Goal: Feedback & Contribution: Submit feedback/report problem

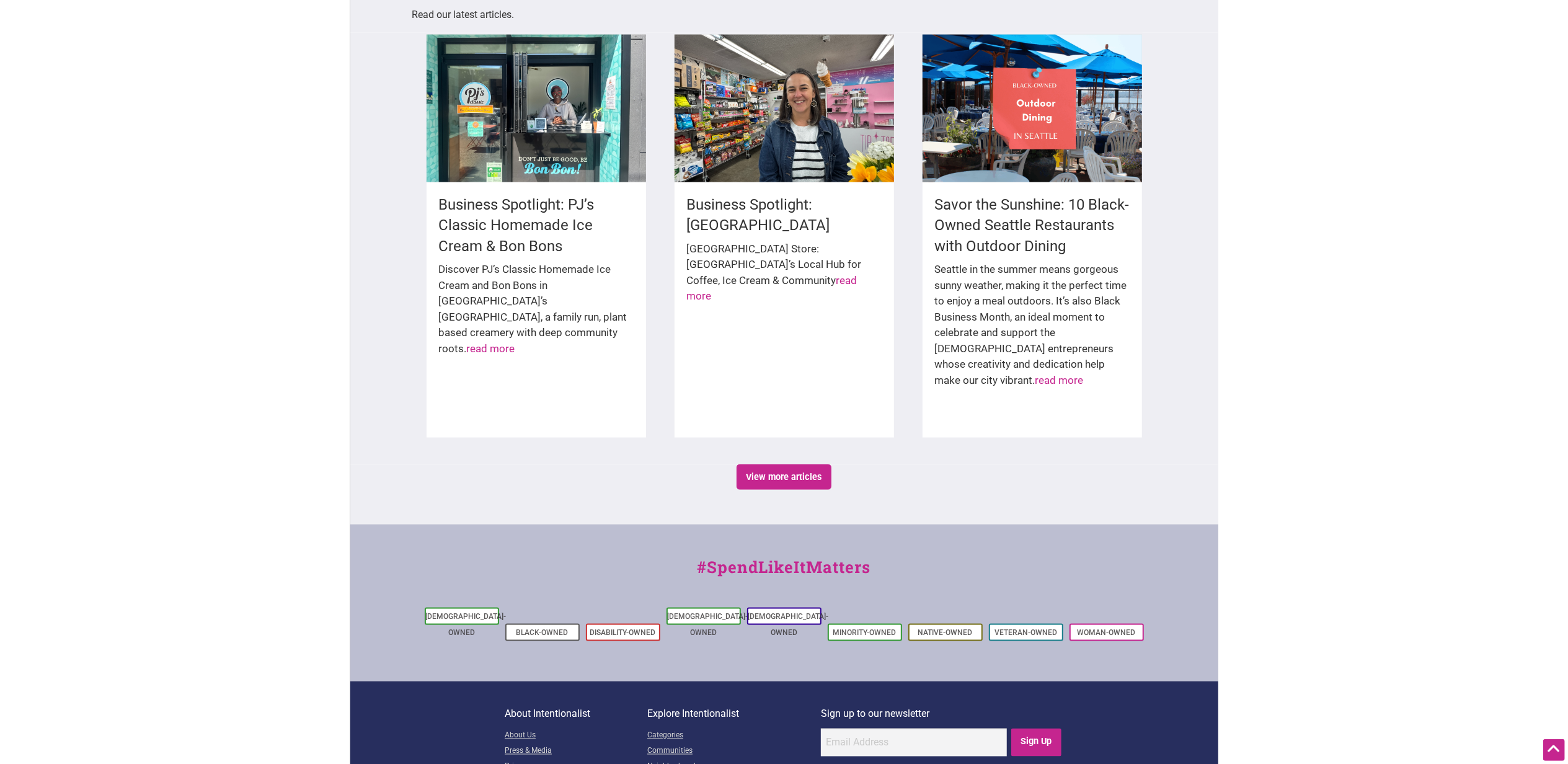
scroll to position [1852, 0]
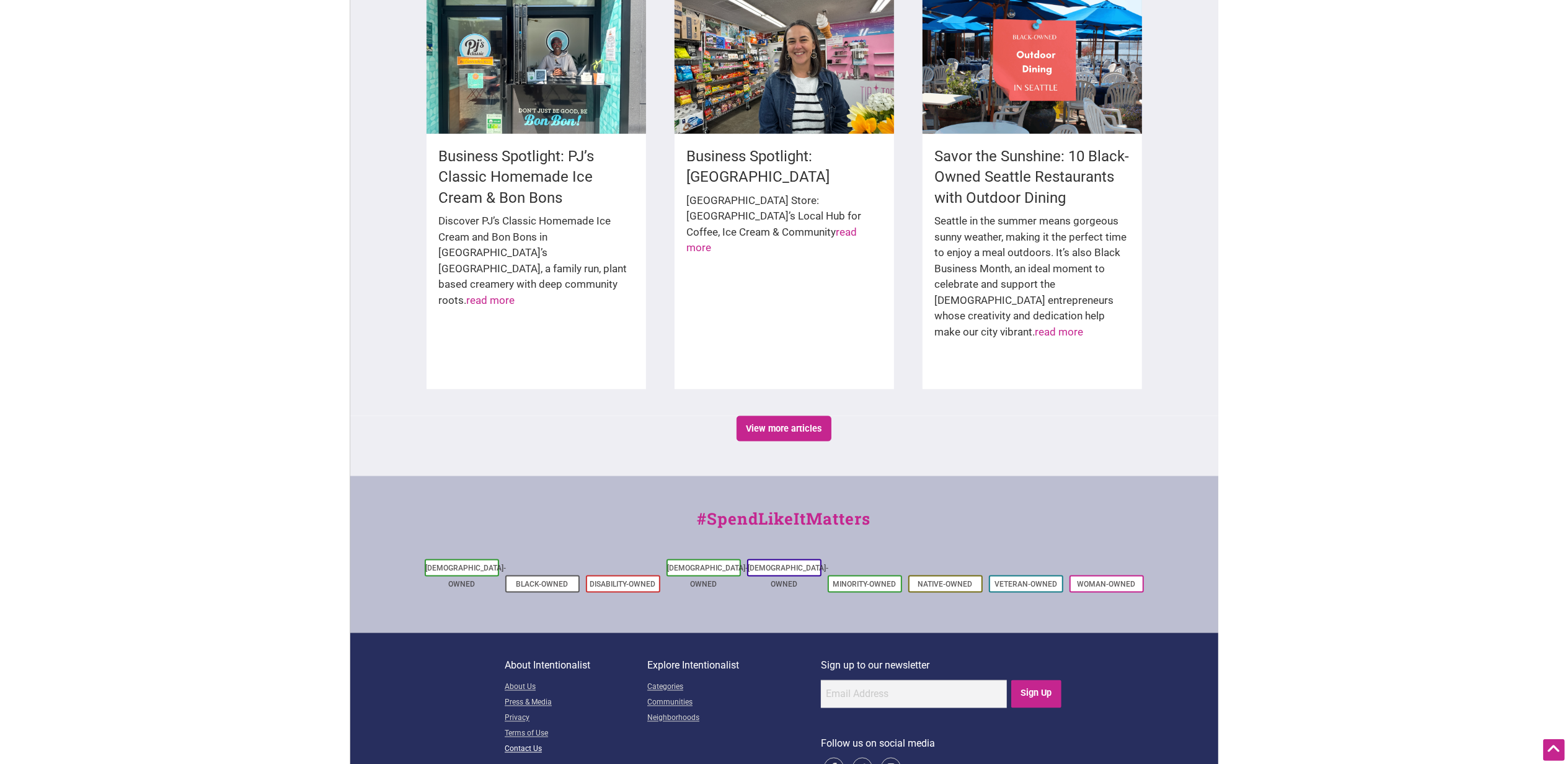
click at [521, 742] on link "Contact Us" at bounding box center [576, 750] width 142 height 15
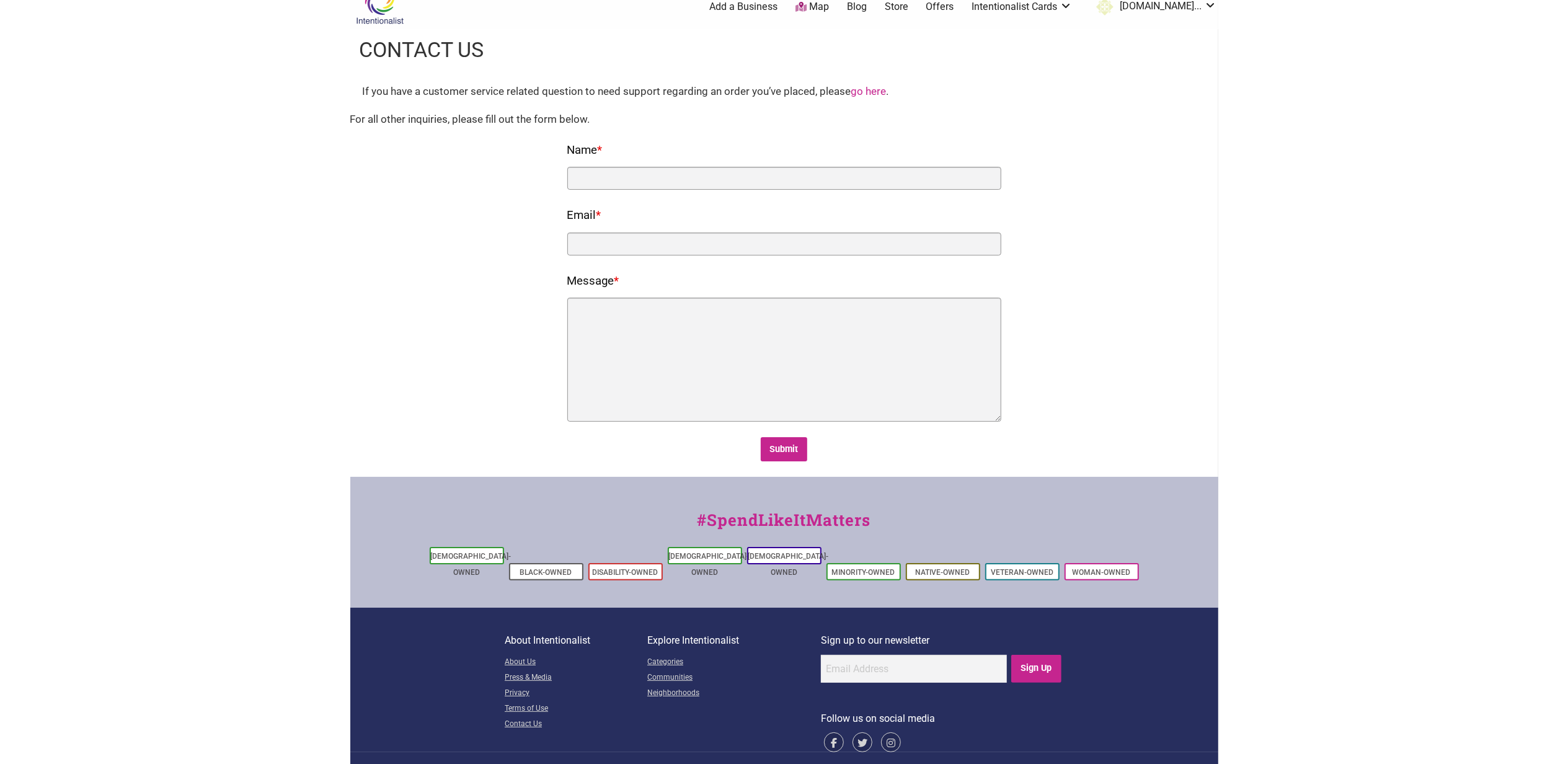
scroll to position [28, 0]
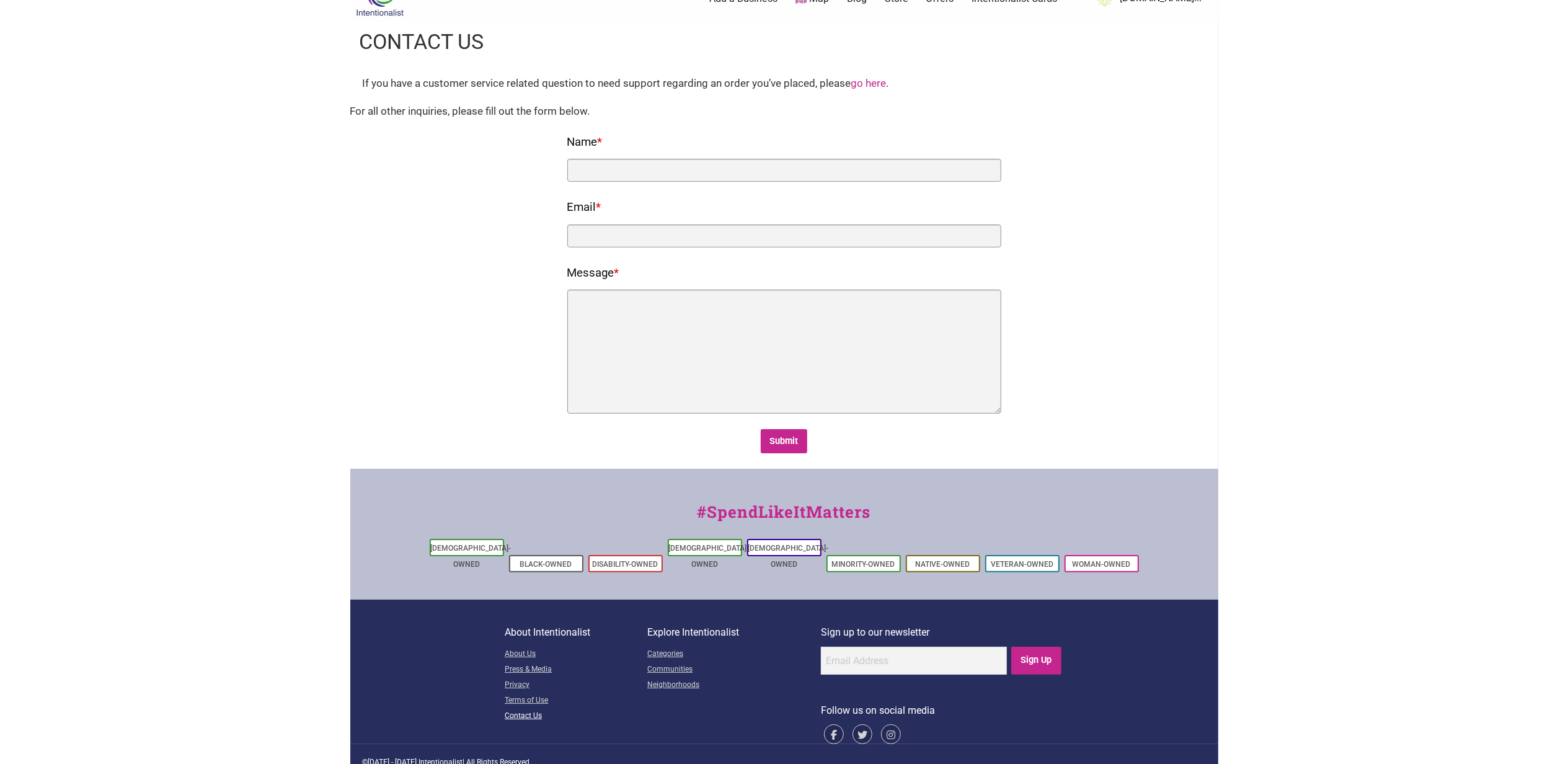
click at [526, 709] on link "Contact Us" at bounding box center [576, 717] width 142 height 15
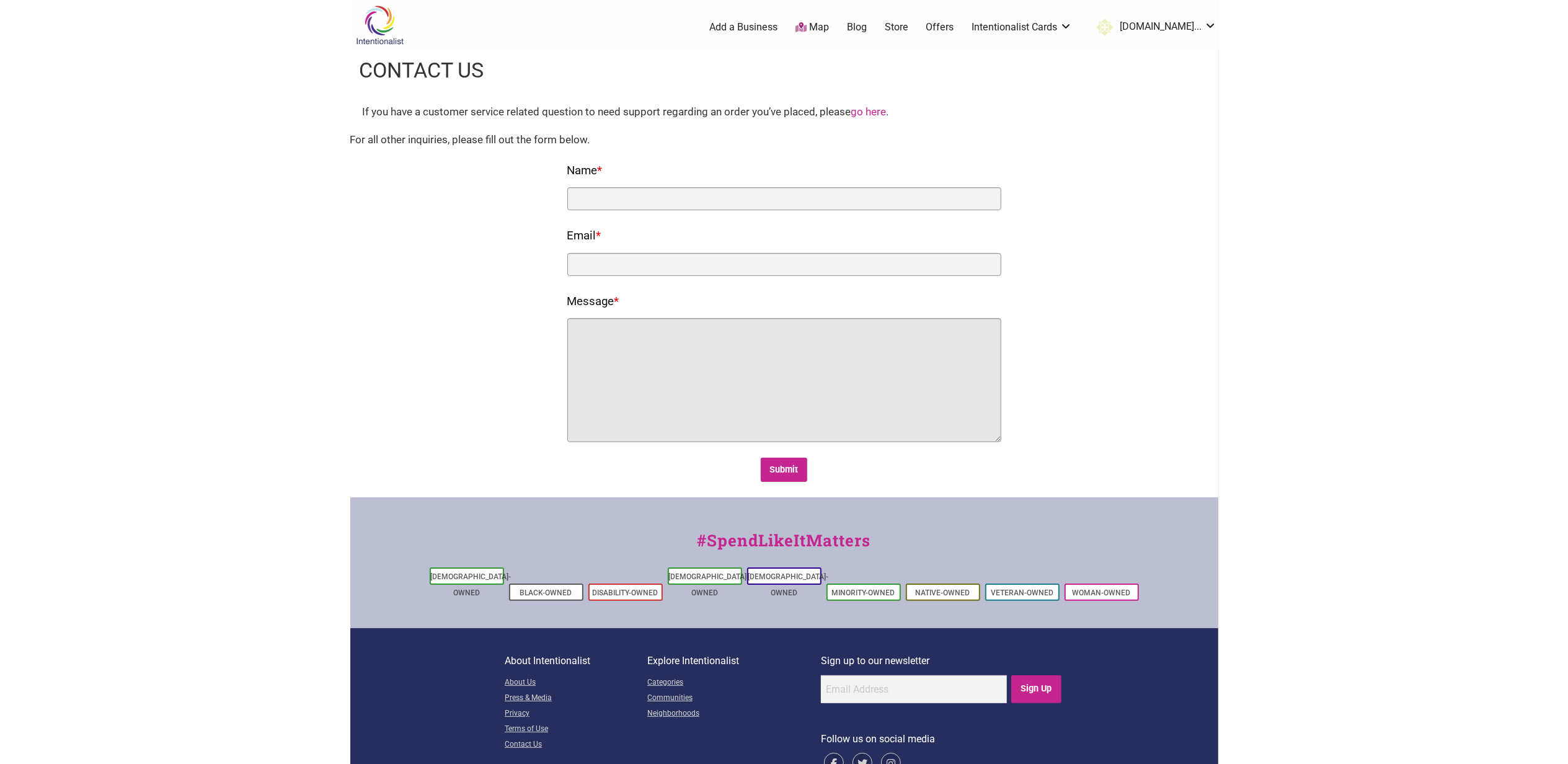
click at [733, 377] on textarea "Message *" at bounding box center [785, 380] width 434 height 124
paste textarea "Hello, I would please like a refund in the amount of $112.04. I have been reque…"
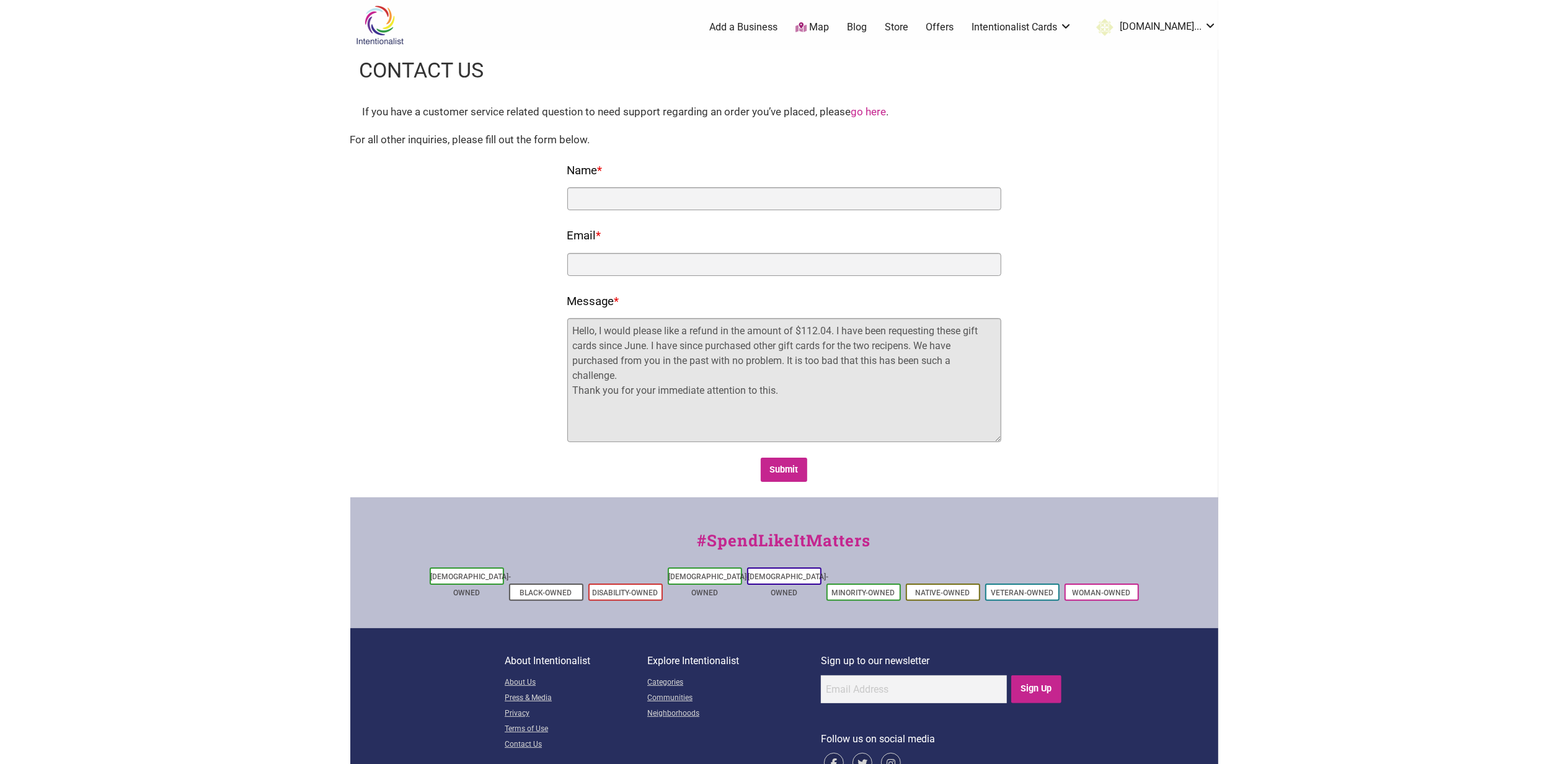
type textarea "Hello, I would please like a refund in the amount of $112.04. I have been reque…"
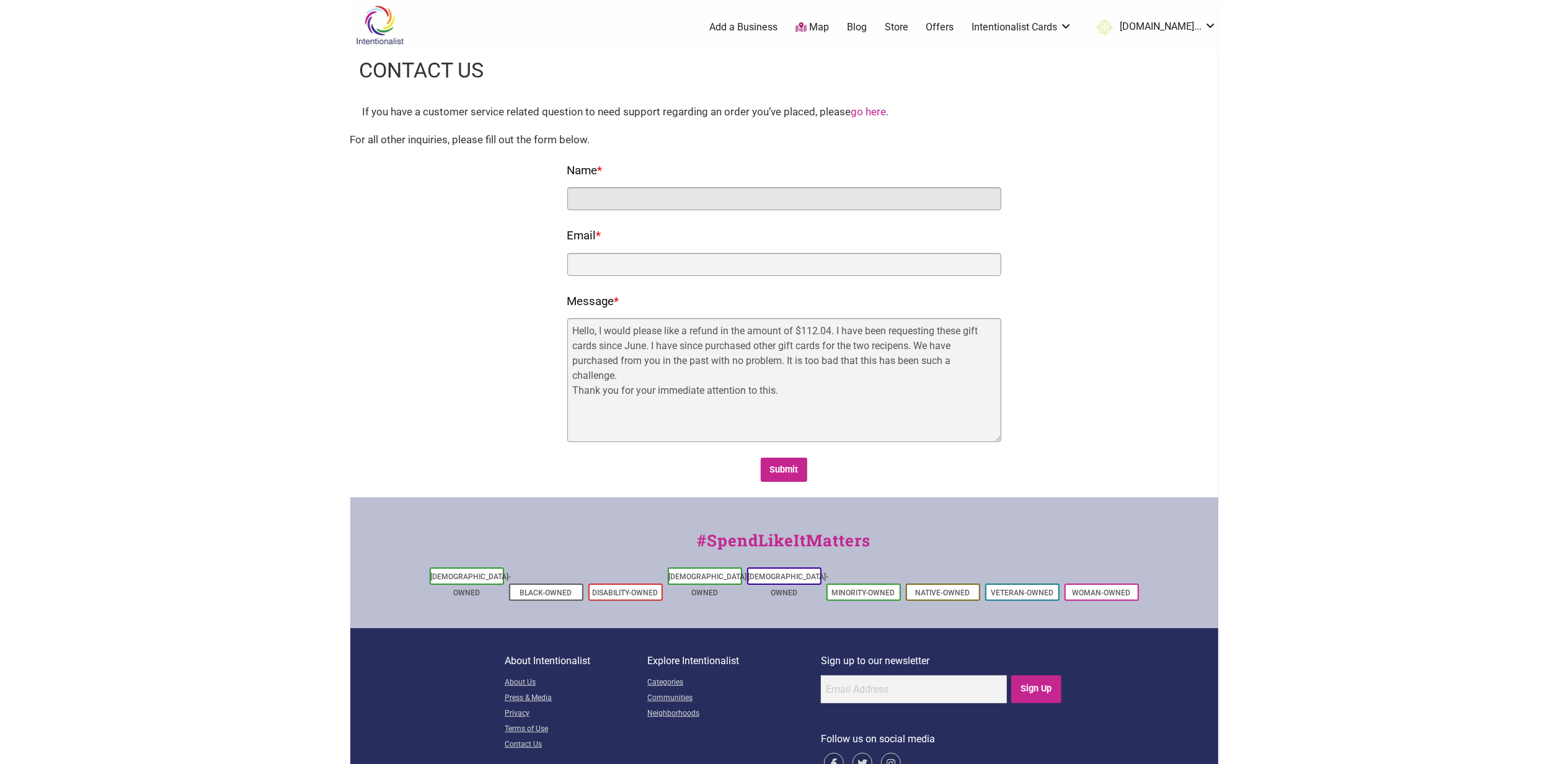
click at [690, 201] on input "Name *" at bounding box center [785, 199] width 434 height 23
type input "Carlee Alari"
type input "calari@healthpointchc.org"
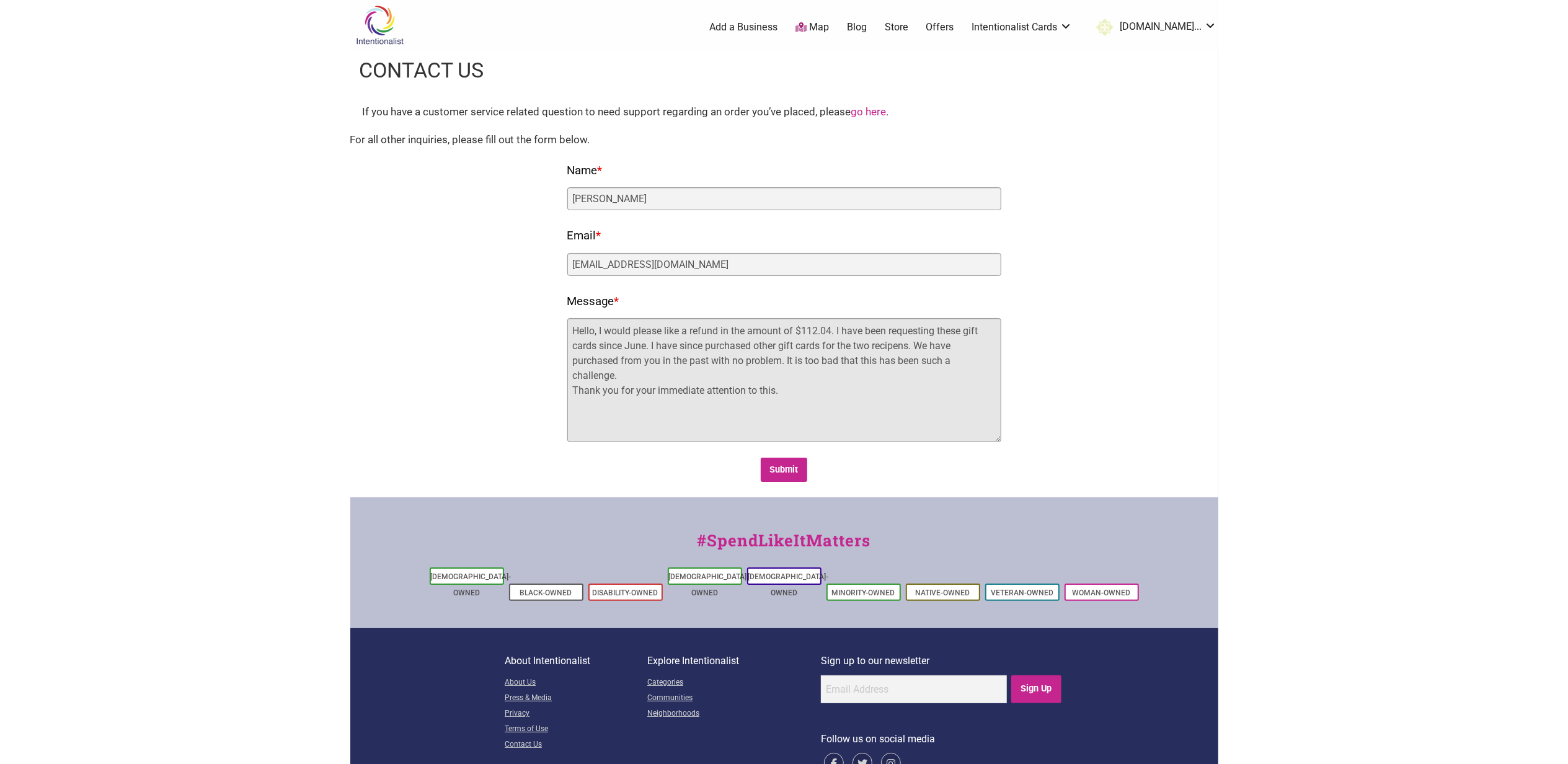
drag, startPoint x: 571, startPoint y: 330, endPoint x: 591, endPoint y: 336, distance: 20.9
click at [573, 330] on textarea "Hello, I would please like a refund in the amount of $112.04. I have been reque…" at bounding box center [785, 380] width 434 height 124
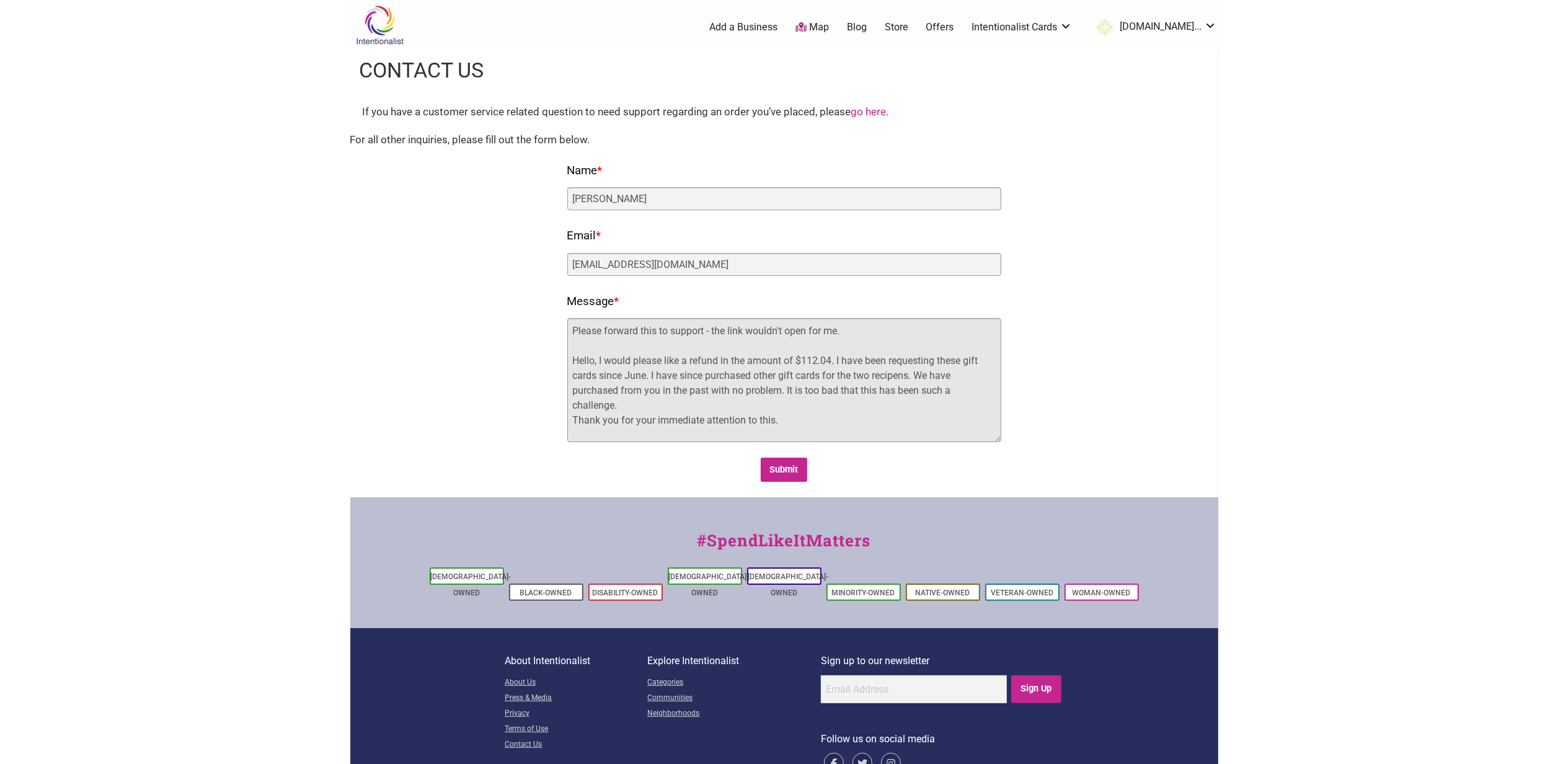
click at [680, 361] on textarea "Please forward this to support - the link wouldn't open for me. Hello, I would …" at bounding box center [785, 380] width 434 height 124
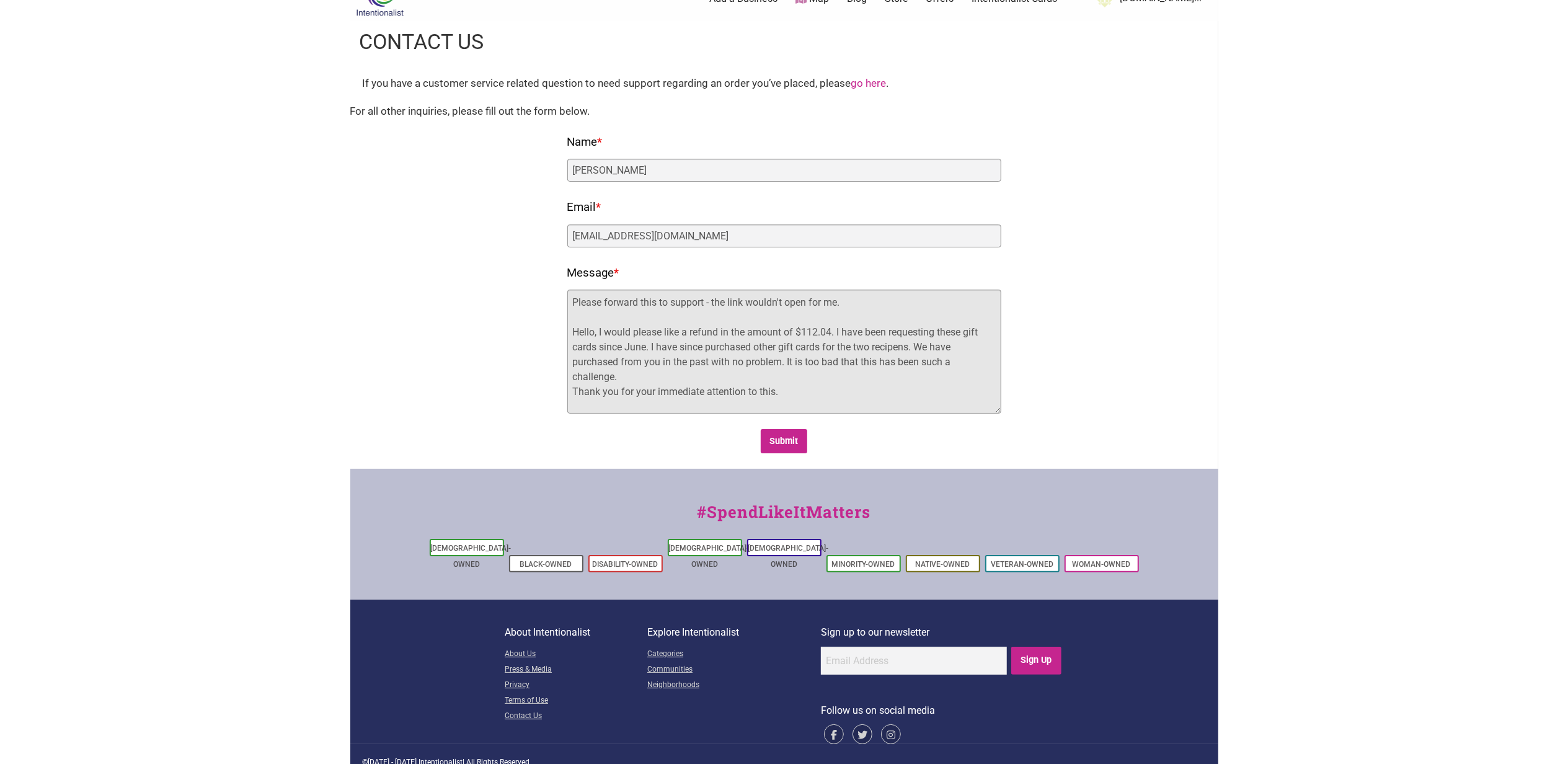
click at [804, 381] on textarea "Please forward this to support - the link wouldn't open for me. Hello, I would …" at bounding box center [785, 352] width 434 height 124
drag, startPoint x: 809, startPoint y: 385, endPoint x: 573, endPoint y: 261, distance: 266.6
click at [556, 243] on div "Fields marked with an * are required Name * Carlee Alari Email * calari@healthp…" at bounding box center [784, 293] width 843 height 322
drag, startPoint x: 669, startPoint y: 344, endPoint x: 656, endPoint y: 334, distance: 16.4
click at [668, 343] on textarea "Please forward this to support - the link wouldn't open for me. Hello, I would …" at bounding box center [785, 352] width 434 height 124
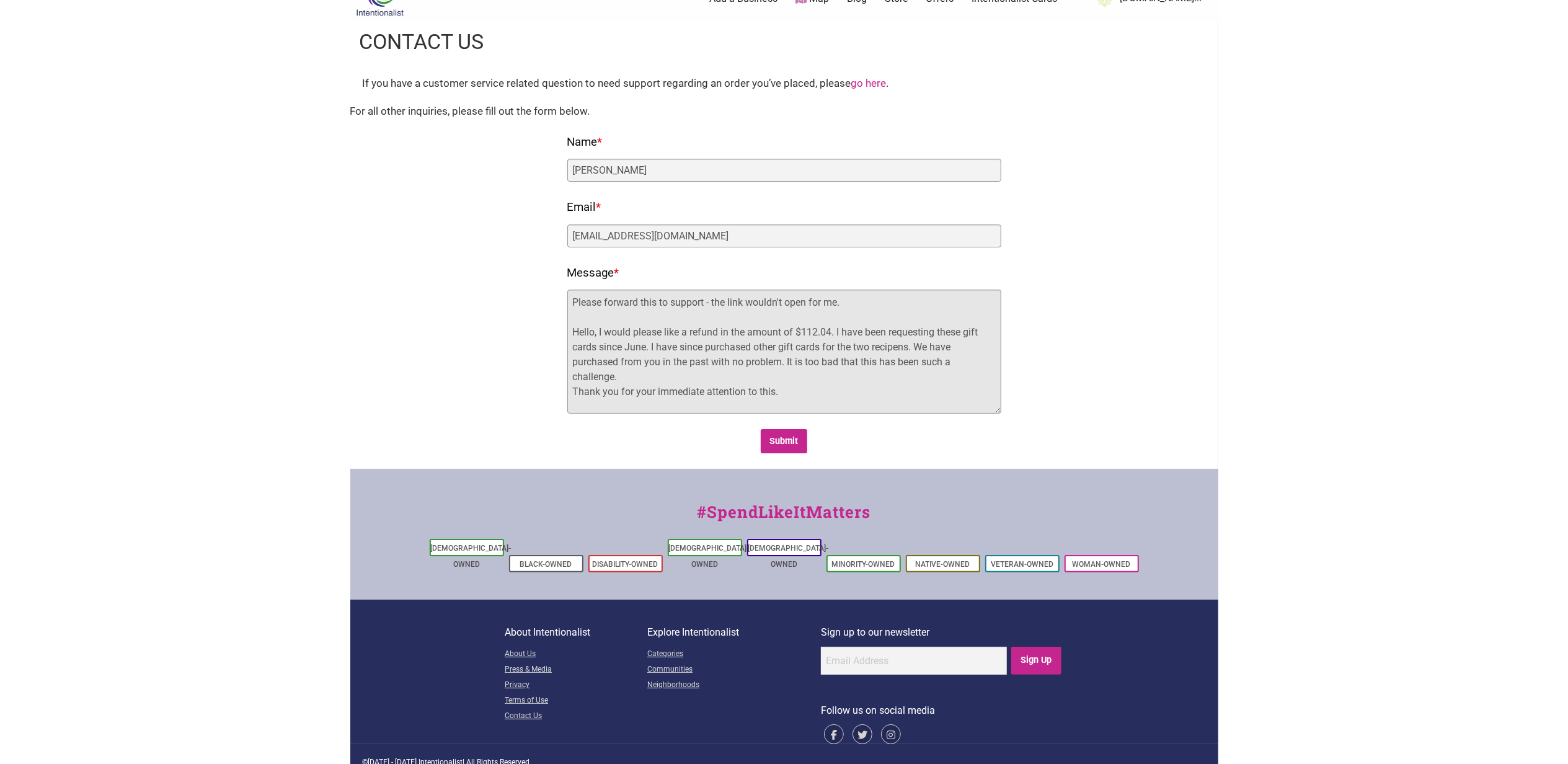
drag, startPoint x: 834, startPoint y: 393, endPoint x: 545, endPoint y: 271, distance: 313.7
click at [545, 271] on div "Fields marked with an * are required Name * Carlee Alari Email * calari@healthp…" at bounding box center [784, 293] width 843 height 322
paste textarea "I am requesting a refund in the amount of $112.04. I have been requesting these…"
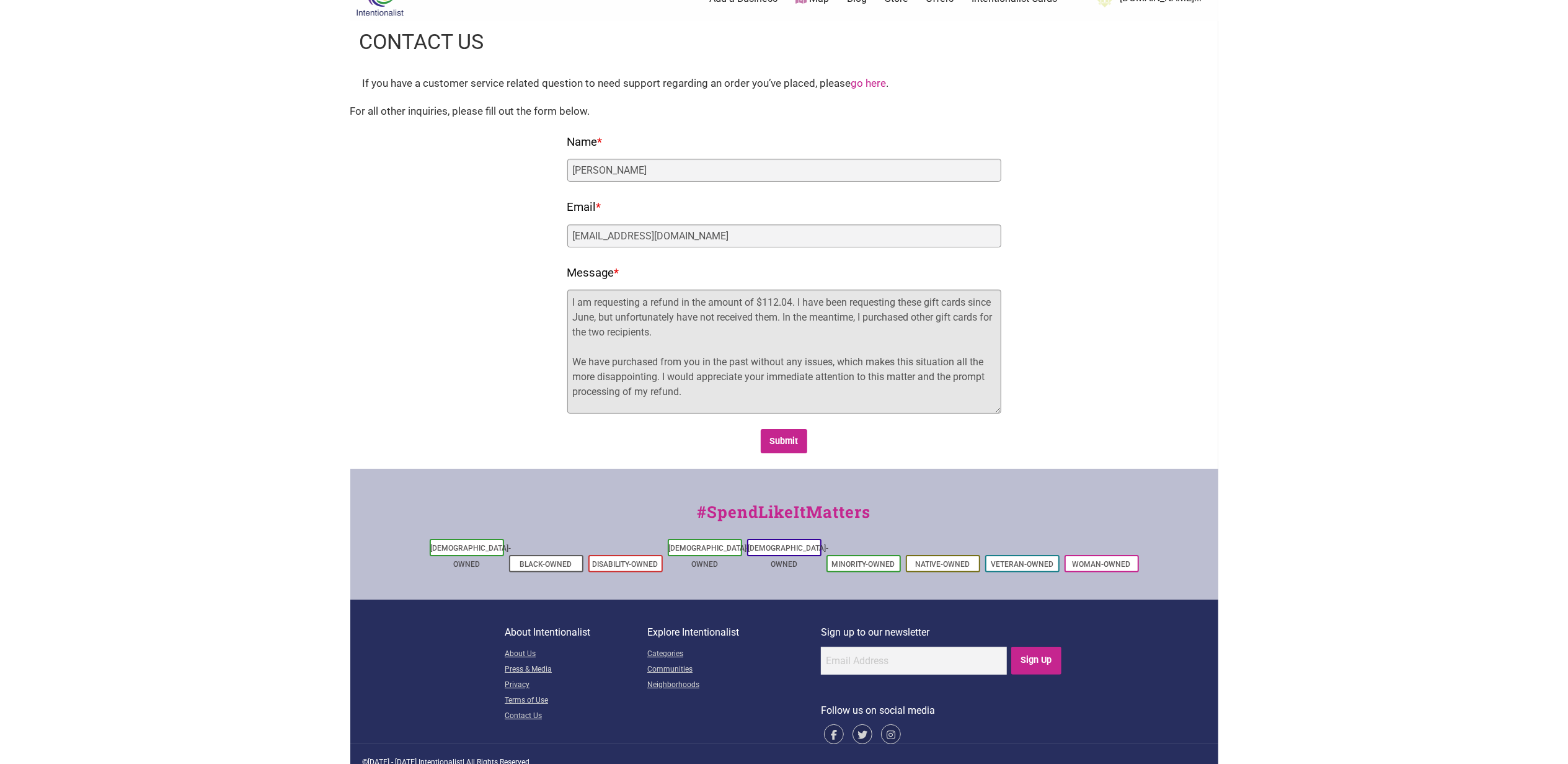
drag, startPoint x: 792, startPoint y: 300, endPoint x: 836, endPoint y: 296, distance: 44.2
click at [795, 299] on textarea "I am requesting a refund in the amount of $112.04. I have been requesting these…" at bounding box center [785, 352] width 434 height 124
paste textarea "[Order #143844] (June 17, 2025)"
drag, startPoint x: 792, startPoint y: 299, endPoint x: 799, endPoint y: 309, distance: 12.2
click at [797, 306] on textarea "I am requesting a refund in the amount of $112.04 - [Order #143844] (June 17, 2…" at bounding box center [785, 352] width 434 height 124
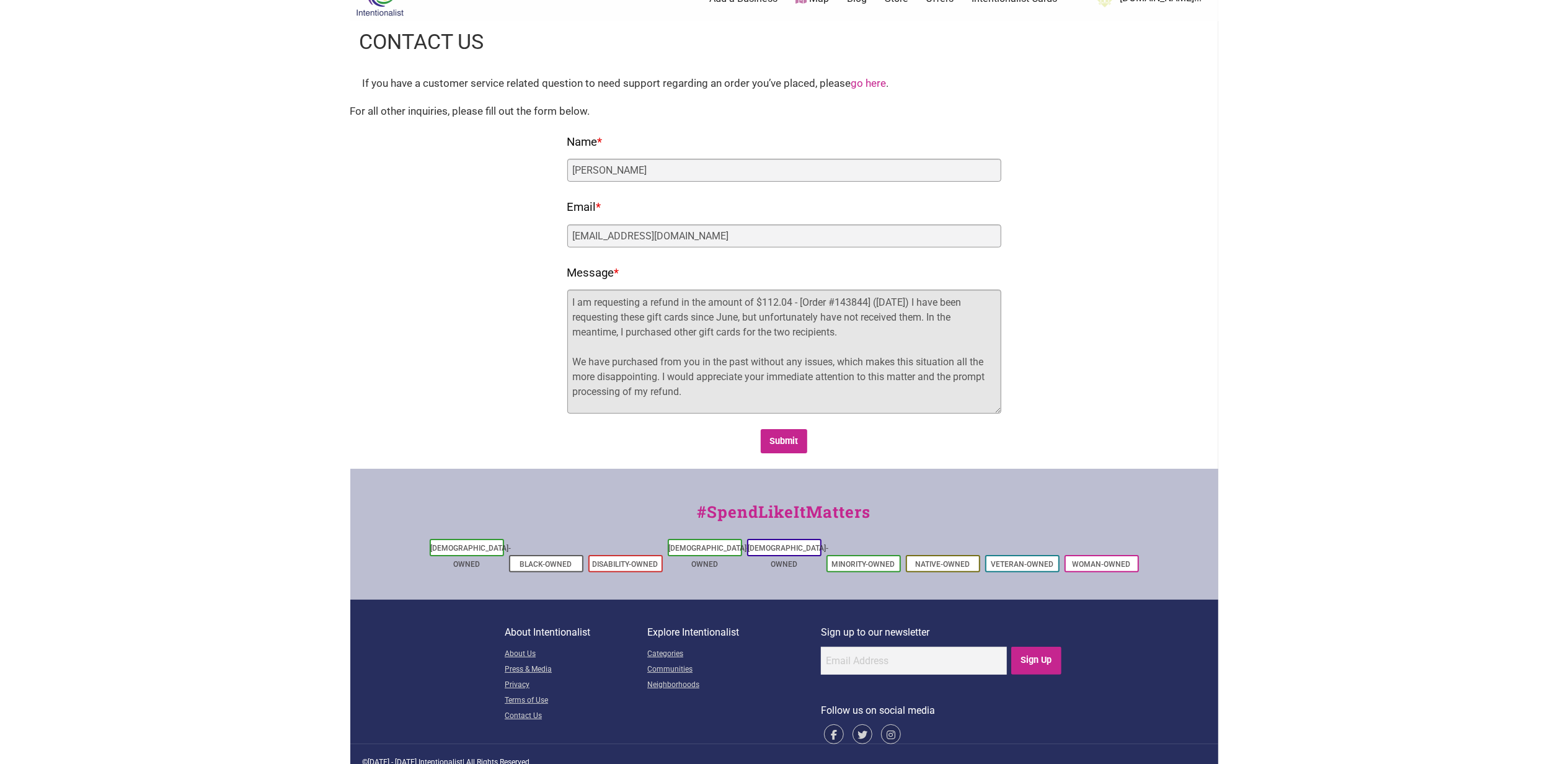
click at [802, 305] on textarea "I am requesting a refund in the amount of $112.04 - [Order #143844] (June 17, 2…" at bounding box center [785, 352] width 434 height 124
click at [873, 304] on textarea "I am requesting a refund in the amount of $112.04 - Order #143844] (June 17, 20…" at bounding box center [785, 352] width 434 height 124
click at [685, 333] on textarea "I am requesting a refund in the amount of $112.04 - Order #143844] placed June …" at bounding box center [785, 352] width 434 height 124
click at [685, 332] on textarea "I am requesting a refund in the amount of $112.04 - Order #143844] placed June …" at bounding box center [785, 352] width 434 height 124
click at [725, 358] on textarea "I am requesting a refund in the amount of $112.04 - Order #143844] placed June …" at bounding box center [785, 352] width 434 height 124
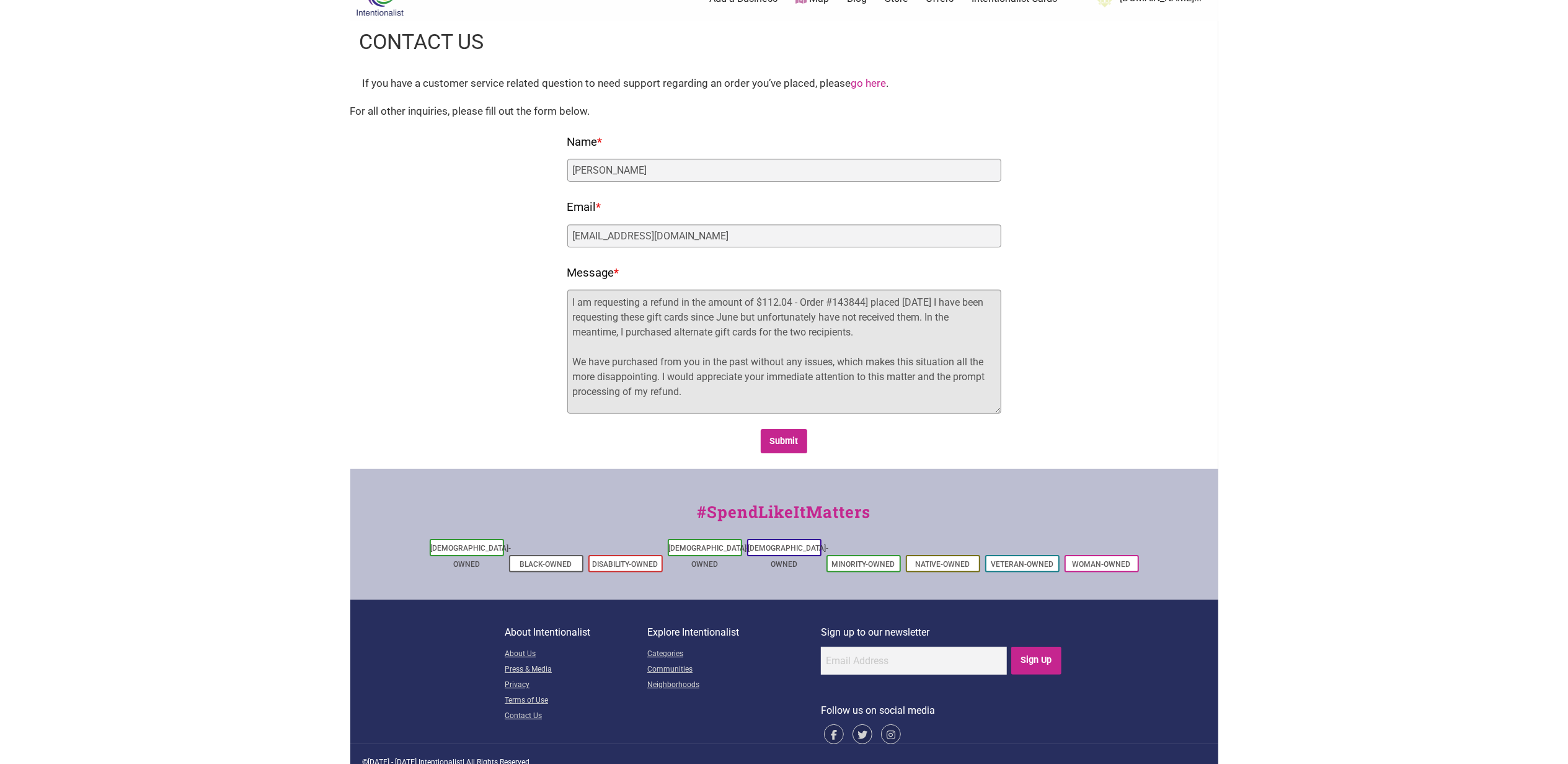
click at [738, 405] on textarea "I am requesting a refund in the amount of $112.04 - Order #143844] placed June …" at bounding box center [785, 352] width 434 height 124
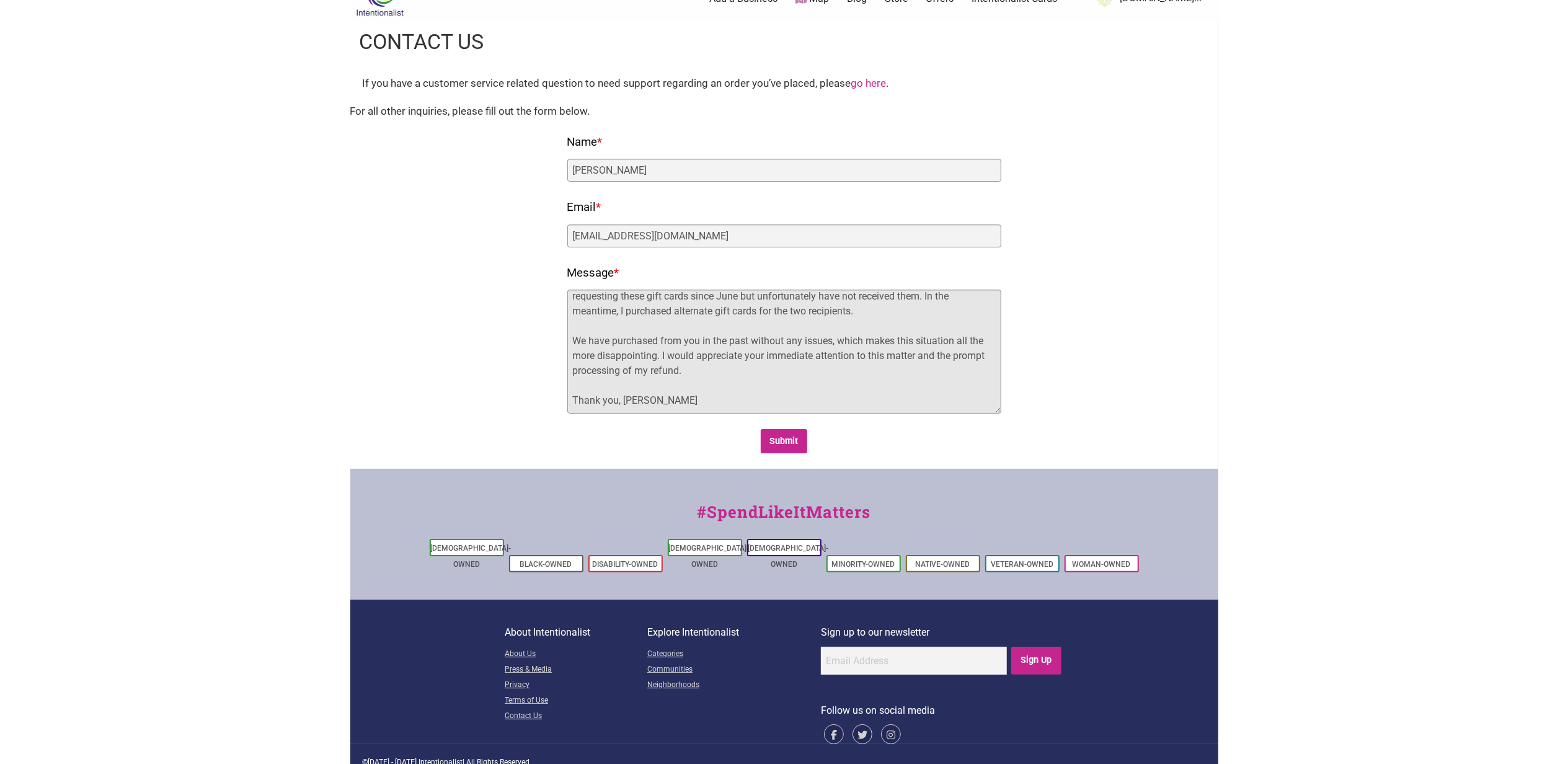
scroll to position [0, 0]
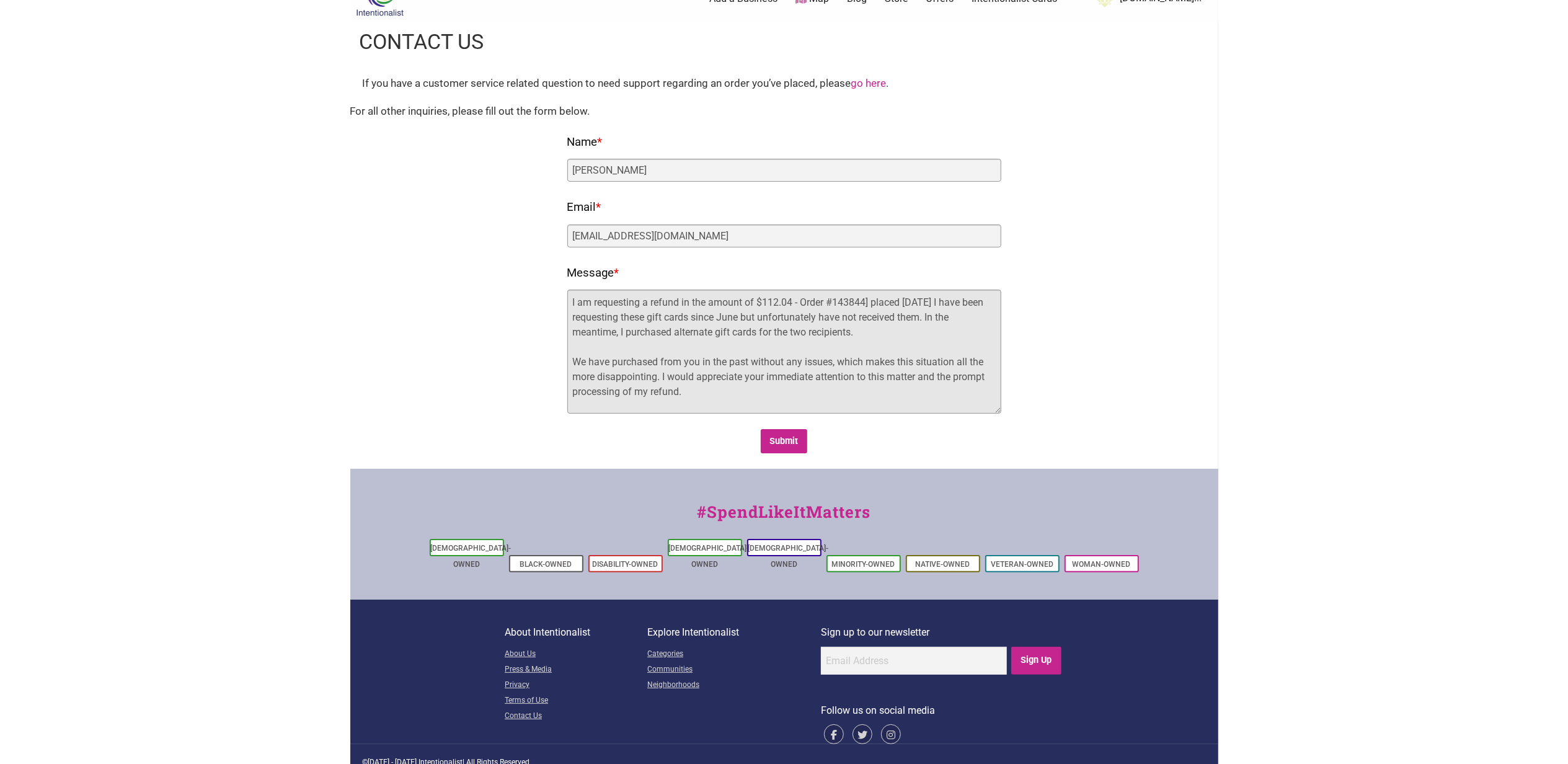
drag, startPoint x: 693, startPoint y: 398, endPoint x: 507, endPoint y: 272, distance: 224.7
click at [502, 256] on div "Fields marked with an * are required Name * Carlee Alari Email * calari@healthp…" at bounding box center [784, 293] width 843 height 322
click at [636, 373] on textarea "I am requesting a refund in the amount of $112.04 - Order #143844] placed June …" at bounding box center [785, 352] width 434 height 124
drag, startPoint x: 692, startPoint y: 400, endPoint x: 551, endPoint y: 247, distance: 208.1
click at [551, 247] on div "Fields marked with an * are required Name * Carlee Alari Email * calari@healthp…" at bounding box center [784, 293] width 843 height 322
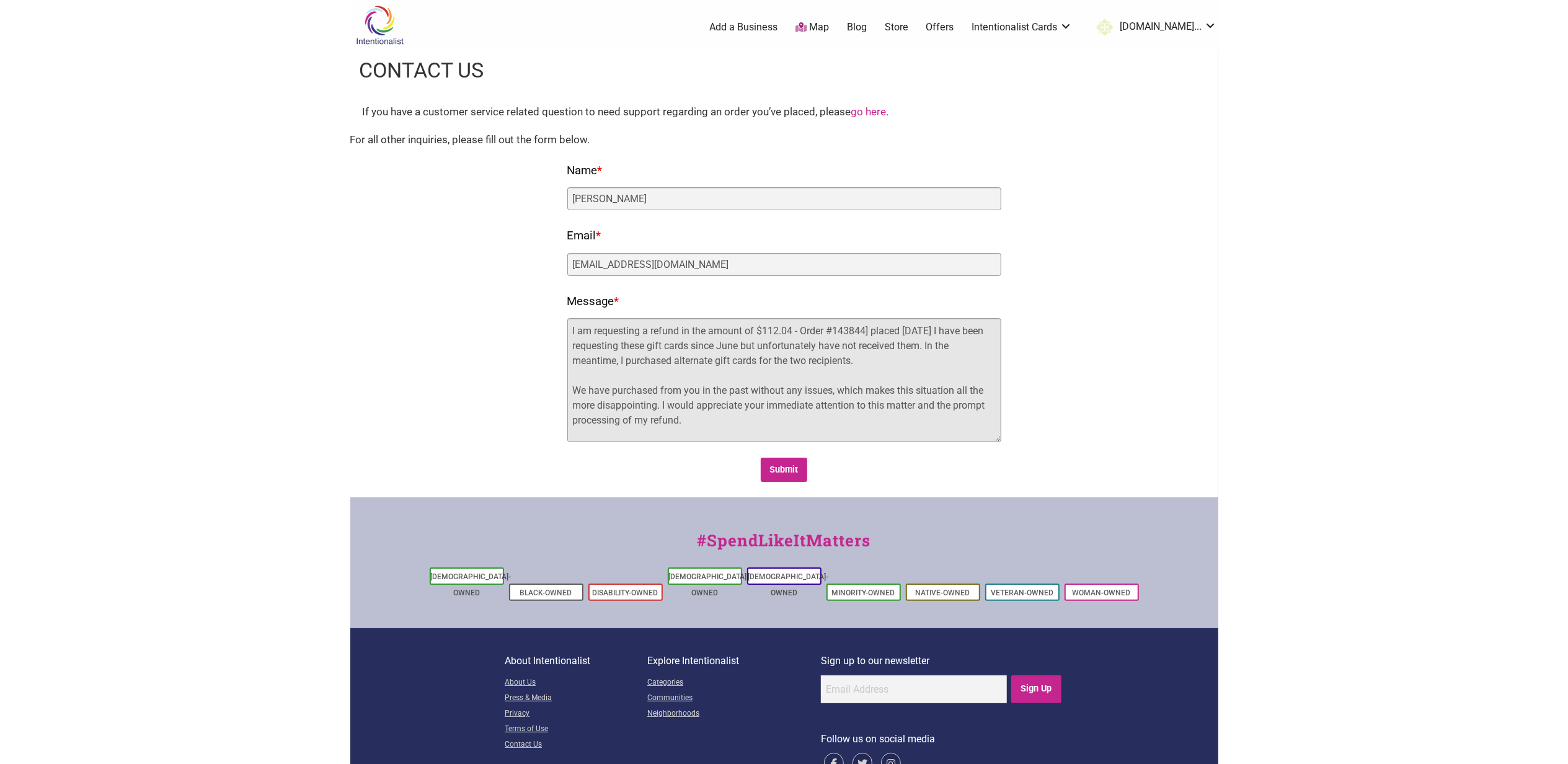
click at [611, 338] on textarea "I am requesting a refund in the amount of $112.04 - Order #143844] placed June …" at bounding box center [785, 380] width 434 height 124
click at [571, 337] on textarea "I am requesting a refund in the amount of $112.04 - Order #143844] placed June …" at bounding box center [785, 380] width 434 height 124
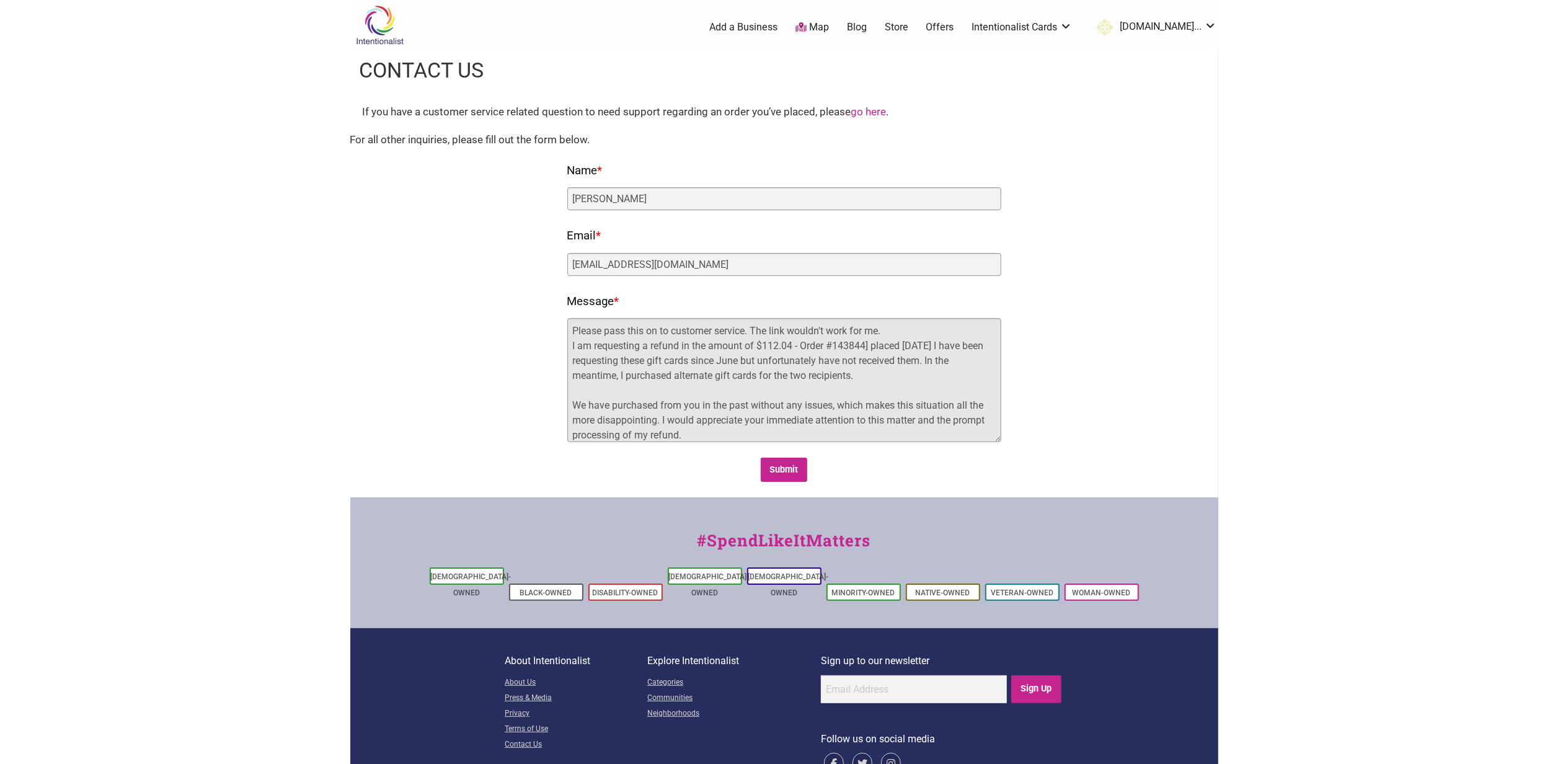
click at [799, 394] on textarea "Please pass this on to customer service. The link wouldn't work for me. I am re…" at bounding box center [785, 380] width 434 height 124
drag, startPoint x: 722, startPoint y: 430, endPoint x: 475, endPoint y: 287, distance: 285.4
click at [475, 287] on div "Fields marked with an * are required Name * Carlee Alari Email * calari@healthp…" at bounding box center [784, 322] width 843 height 322
type textarea "Please pass this on to customer service. The link wouldn't work for me. I am re…"
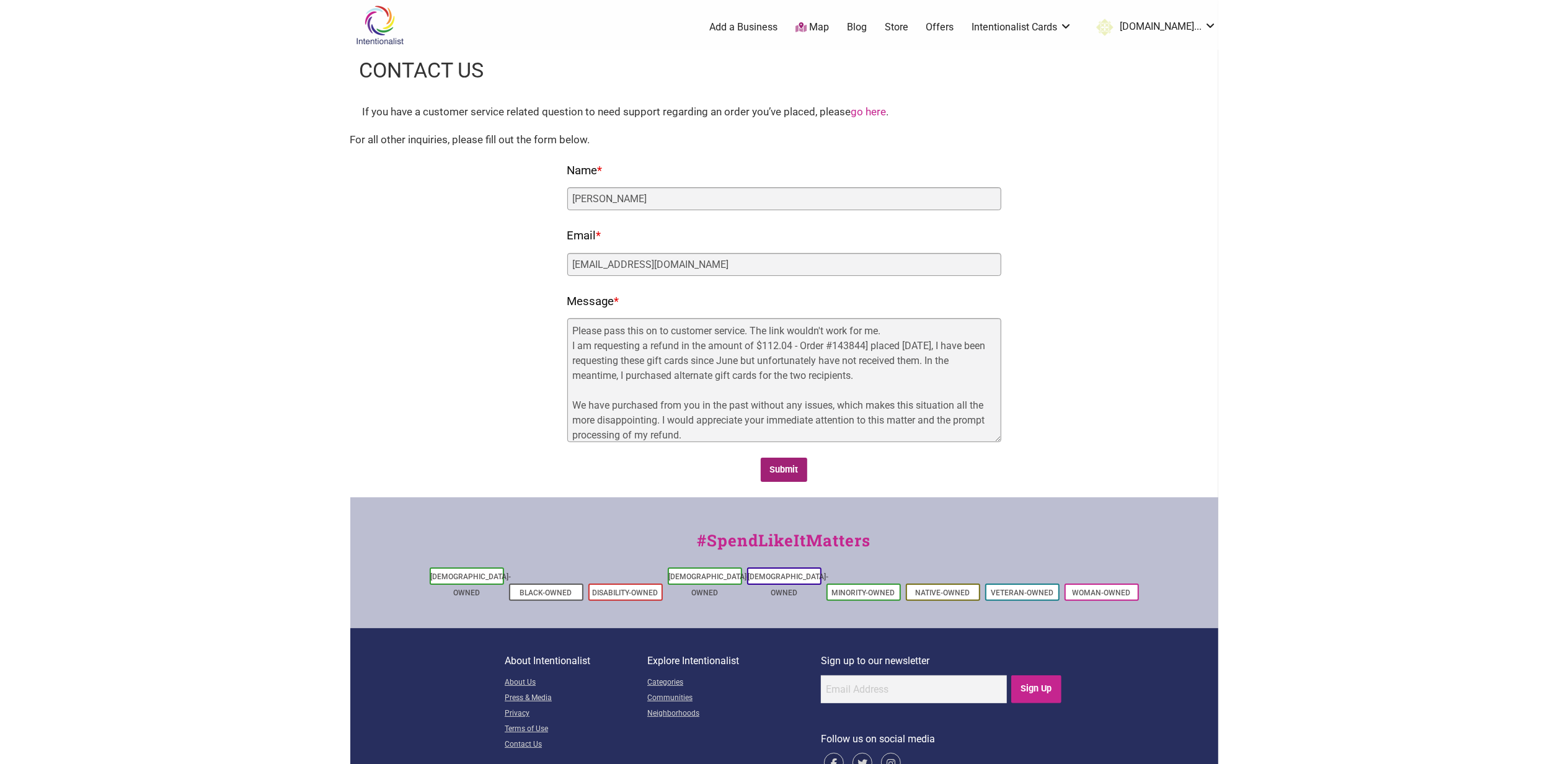
click at [799, 467] on input "Submit" at bounding box center [783, 470] width 46 height 24
